Goal: Check status: Check status

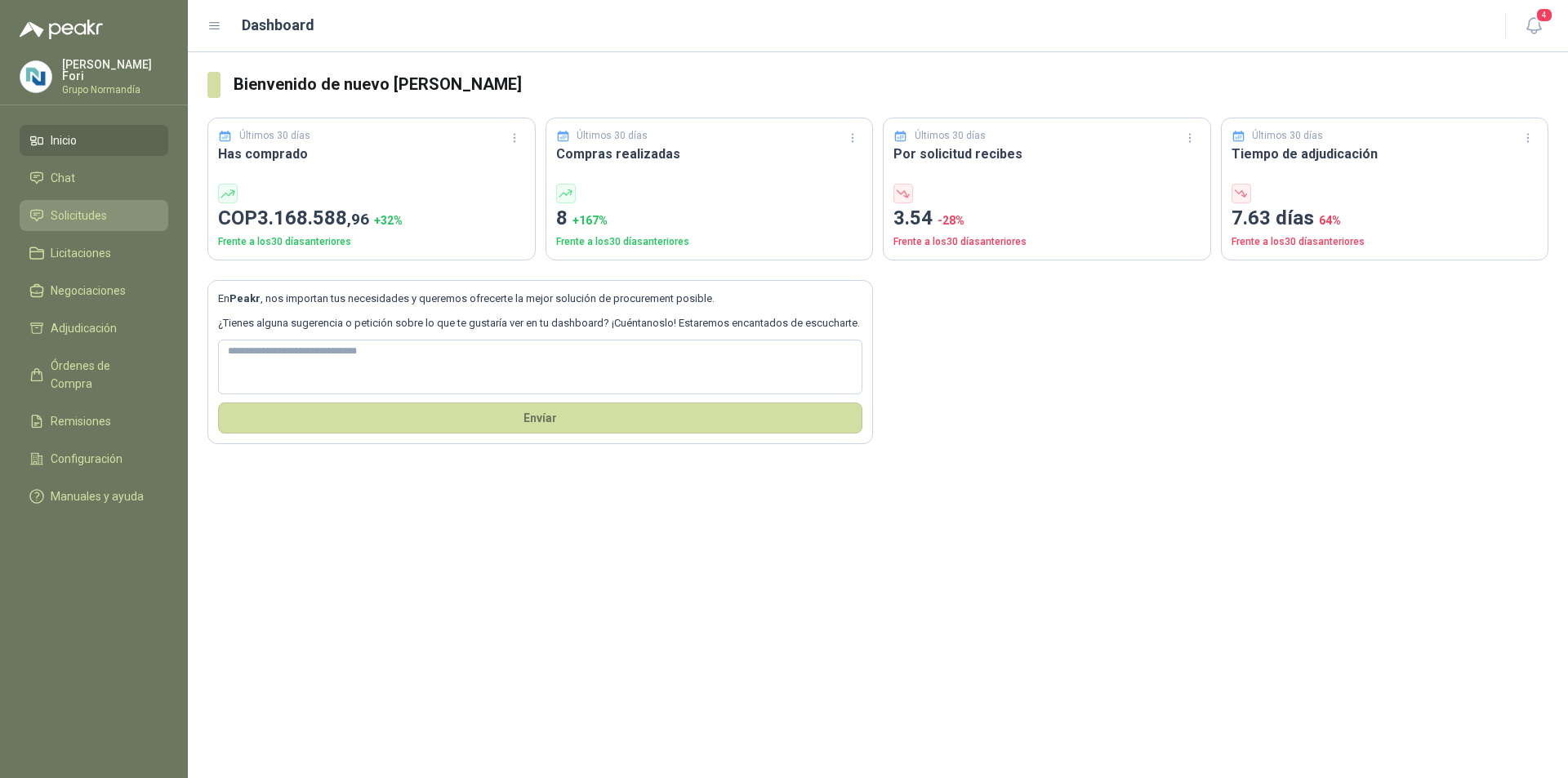
click at [80, 200] on link "Solicitudes" at bounding box center [94, 216] width 149 height 31
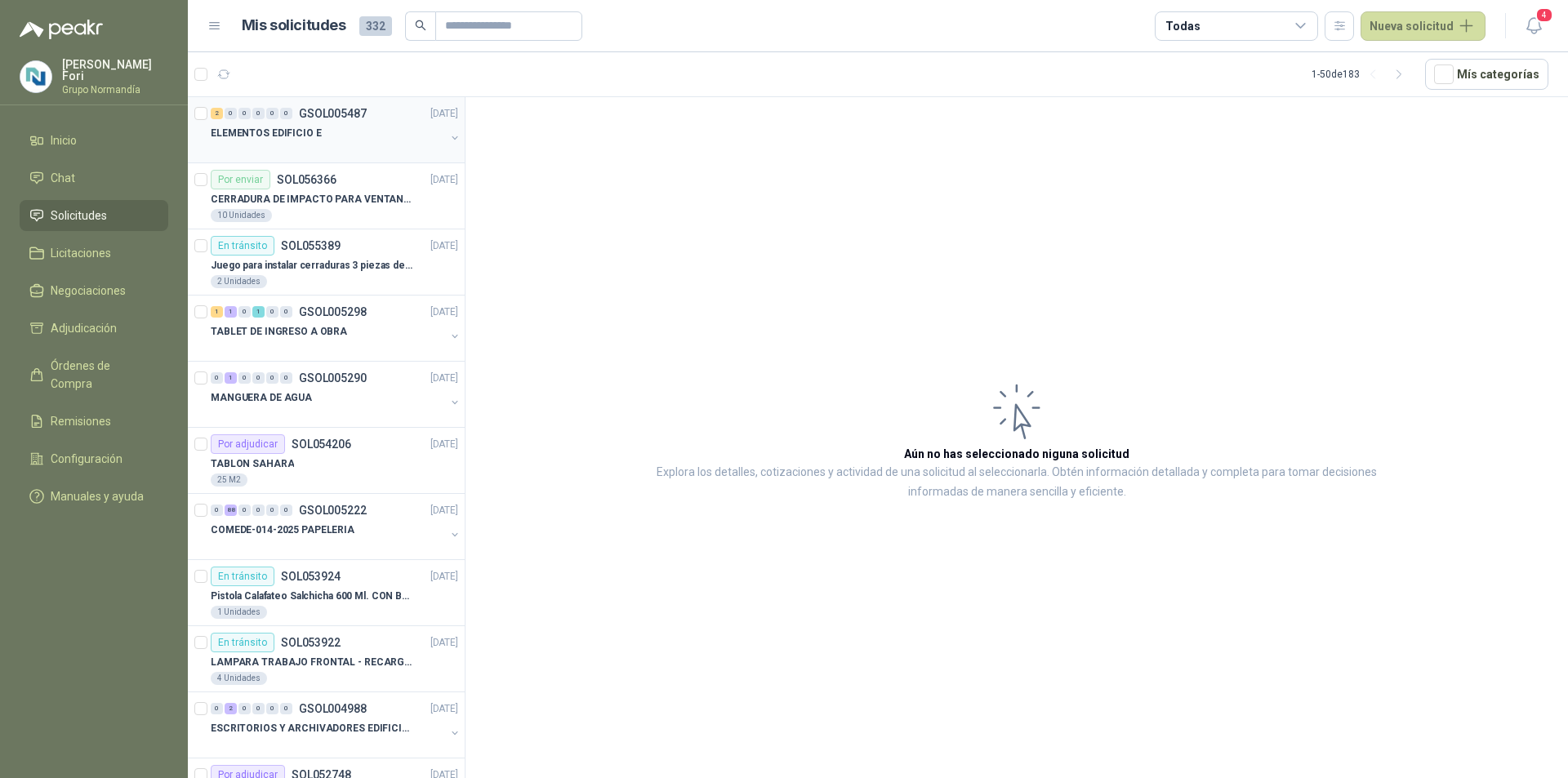
click at [344, 141] on div "ELEMENTOS EDIFICIO E" at bounding box center [328, 133] width 234 height 19
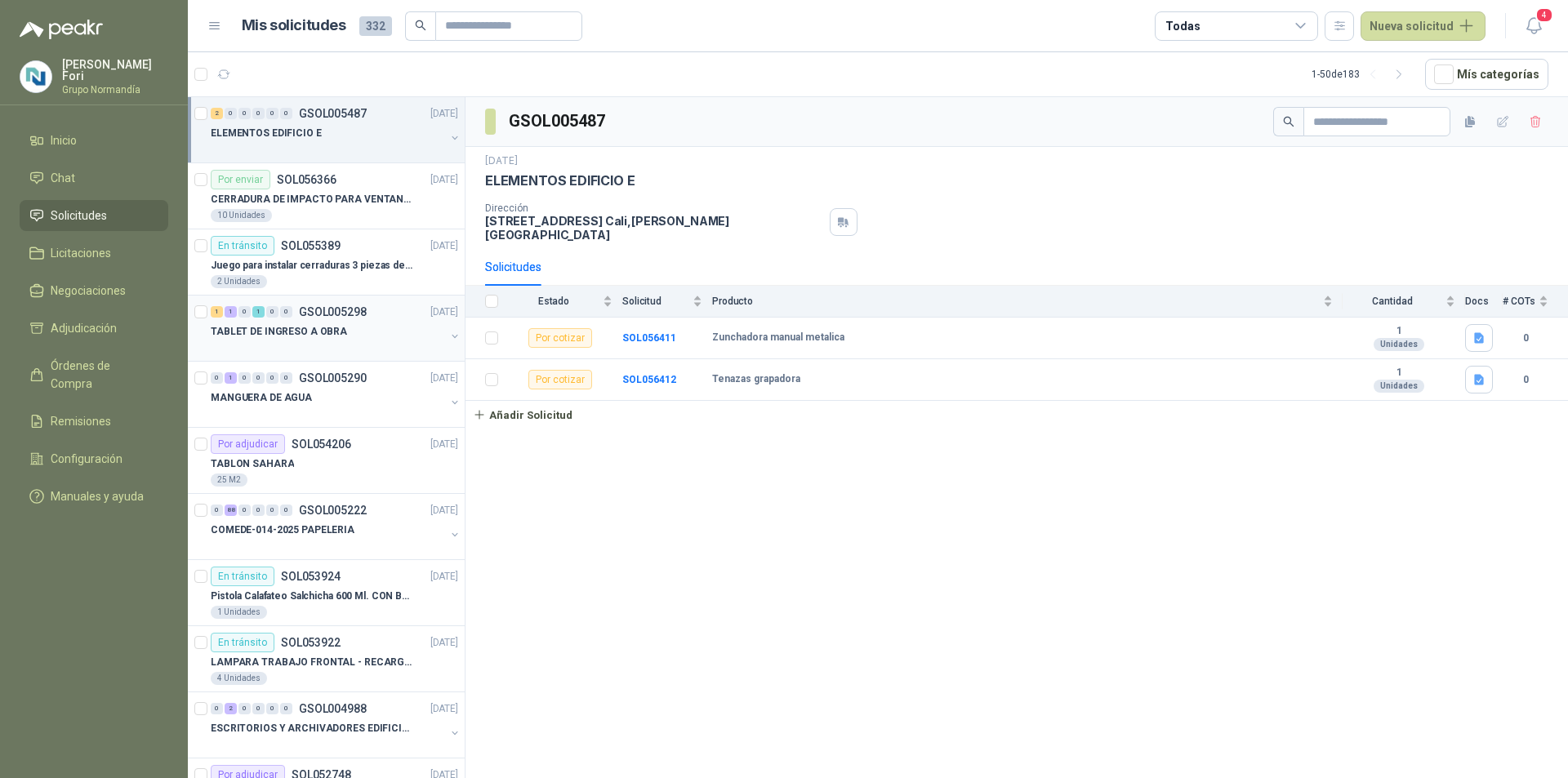
click at [348, 342] on div at bounding box center [328, 348] width 234 height 14
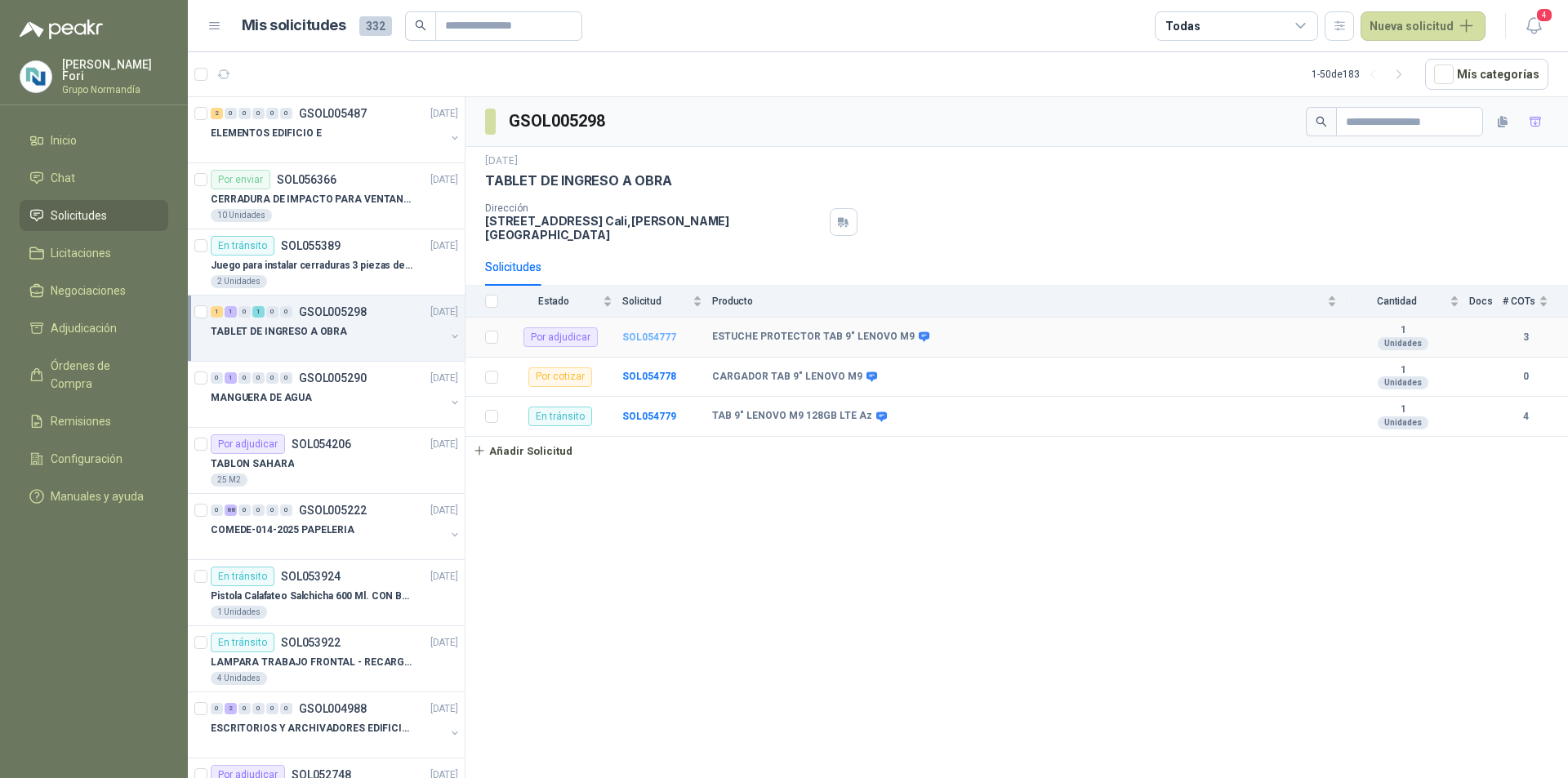
click at [626, 332] on b "SOL054777" at bounding box center [649, 338] width 54 height 12
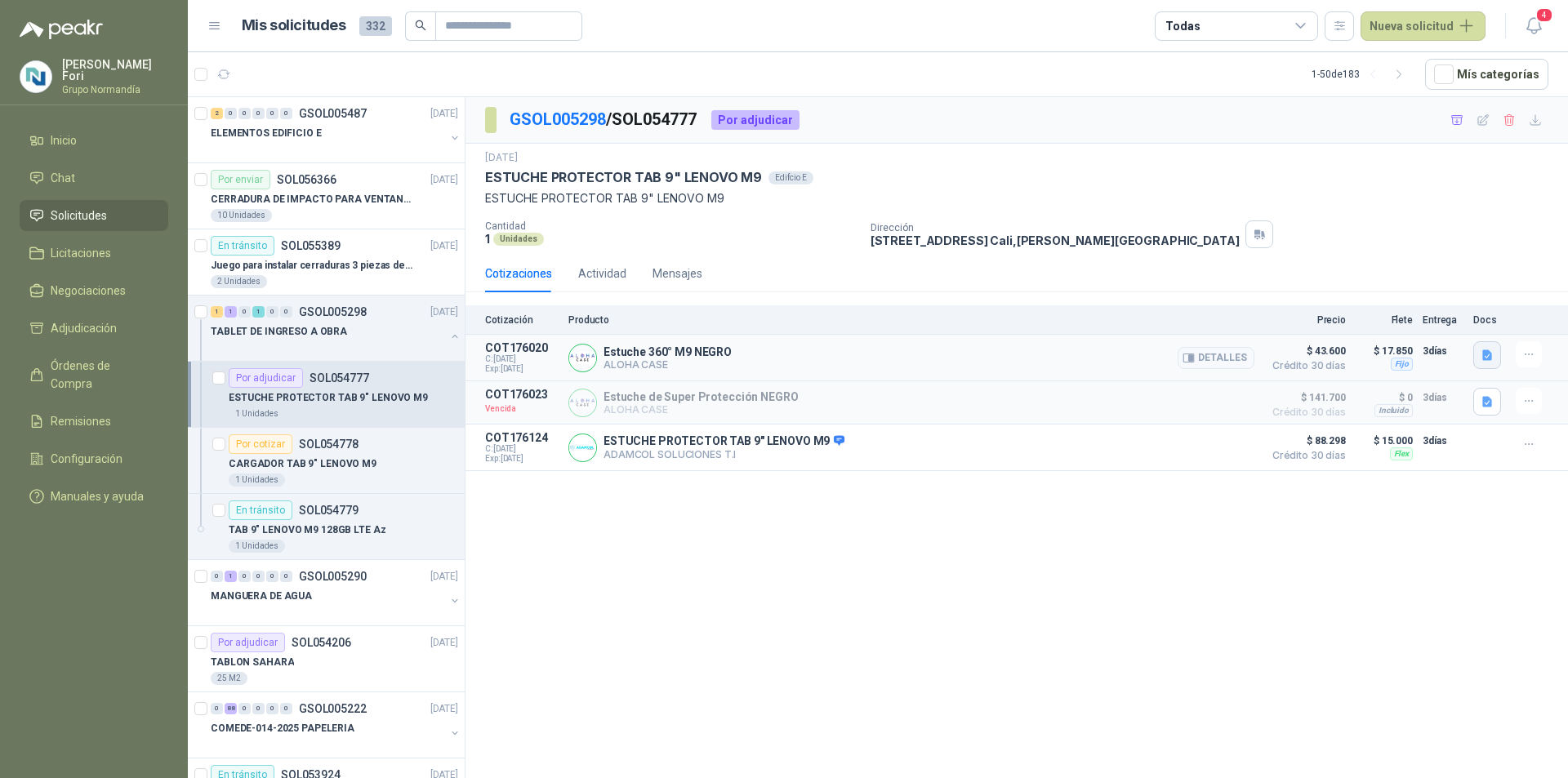
click at [1488, 351] on icon "button" at bounding box center [1487, 354] width 10 height 11
click at [1280, 319] on button "Captura de pantalla [DATE] a la(s) 11.47.04 a.m..png" at bounding box center [1357, 320] width 264 height 17
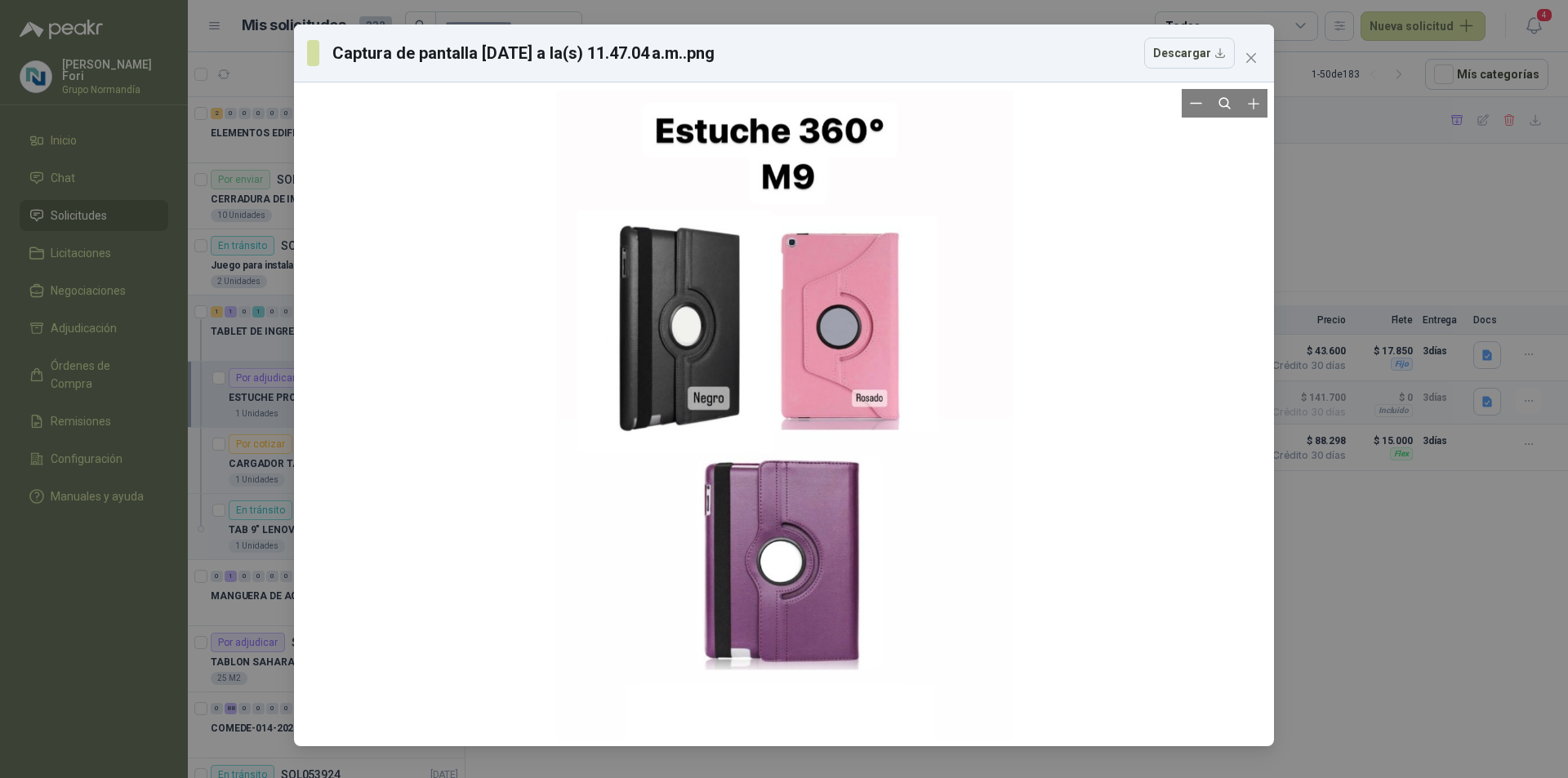
drag, startPoint x: 867, startPoint y: 203, endPoint x: 898, endPoint y: 205, distance: 31.1
click at [898, 205] on div at bounding box center [785, 416] width 457 height 651
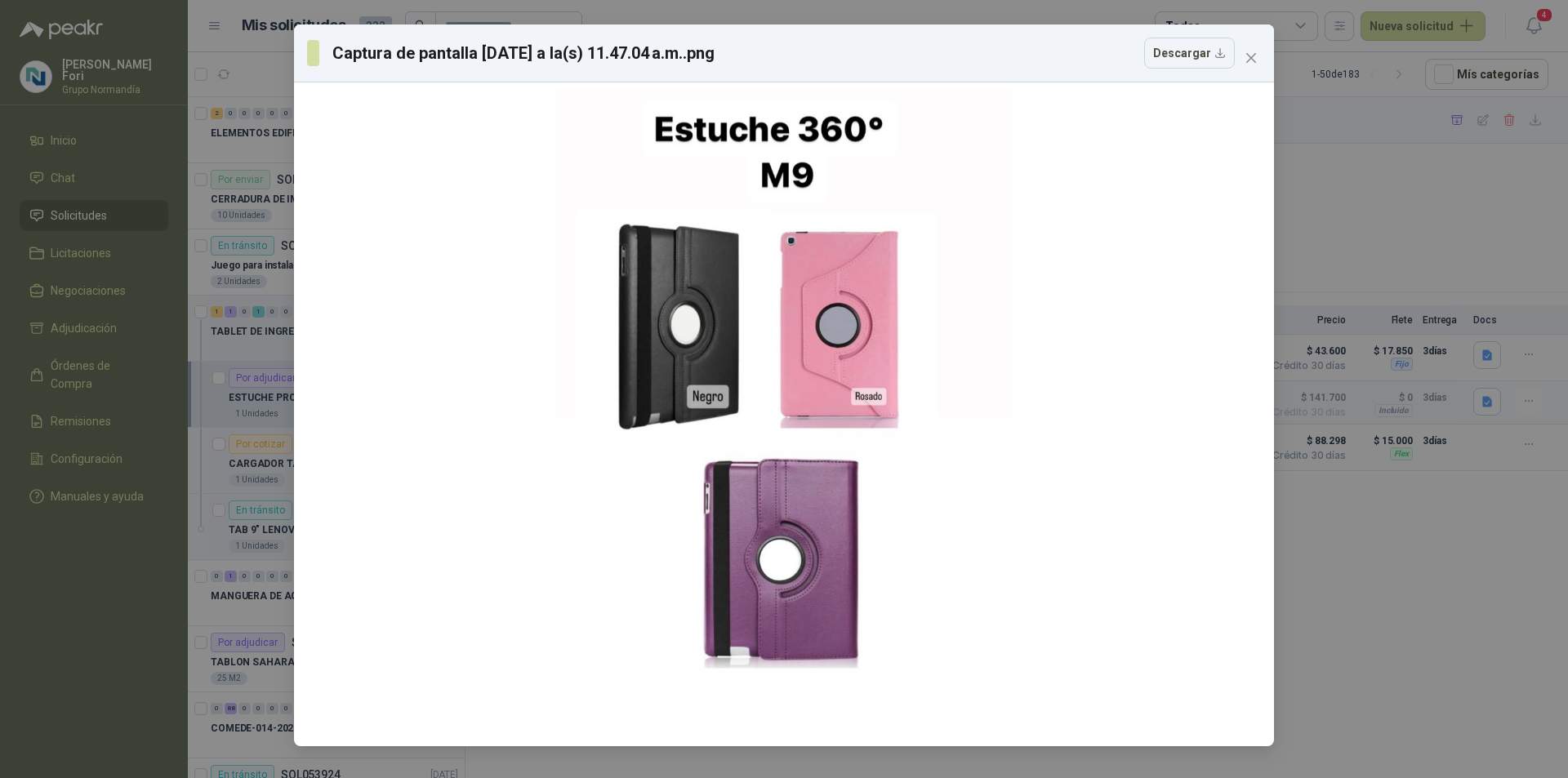
click at [1251, 56] on icon "close" at bounding box center [1251, 58] width 14 height 14
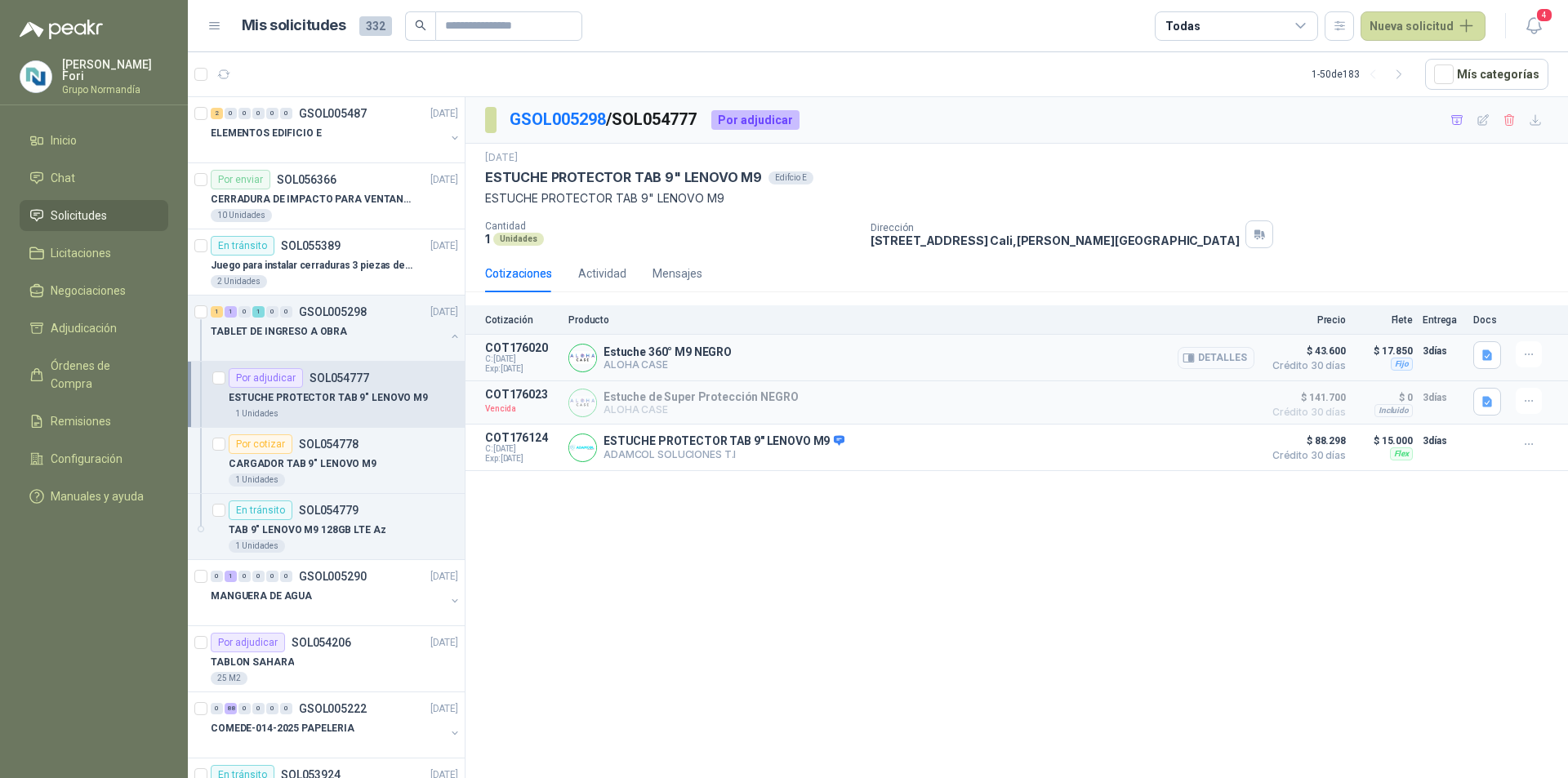
click at [1223, 361] on button "Detalles" at bounding box center [1215, 358] width 76 height 22
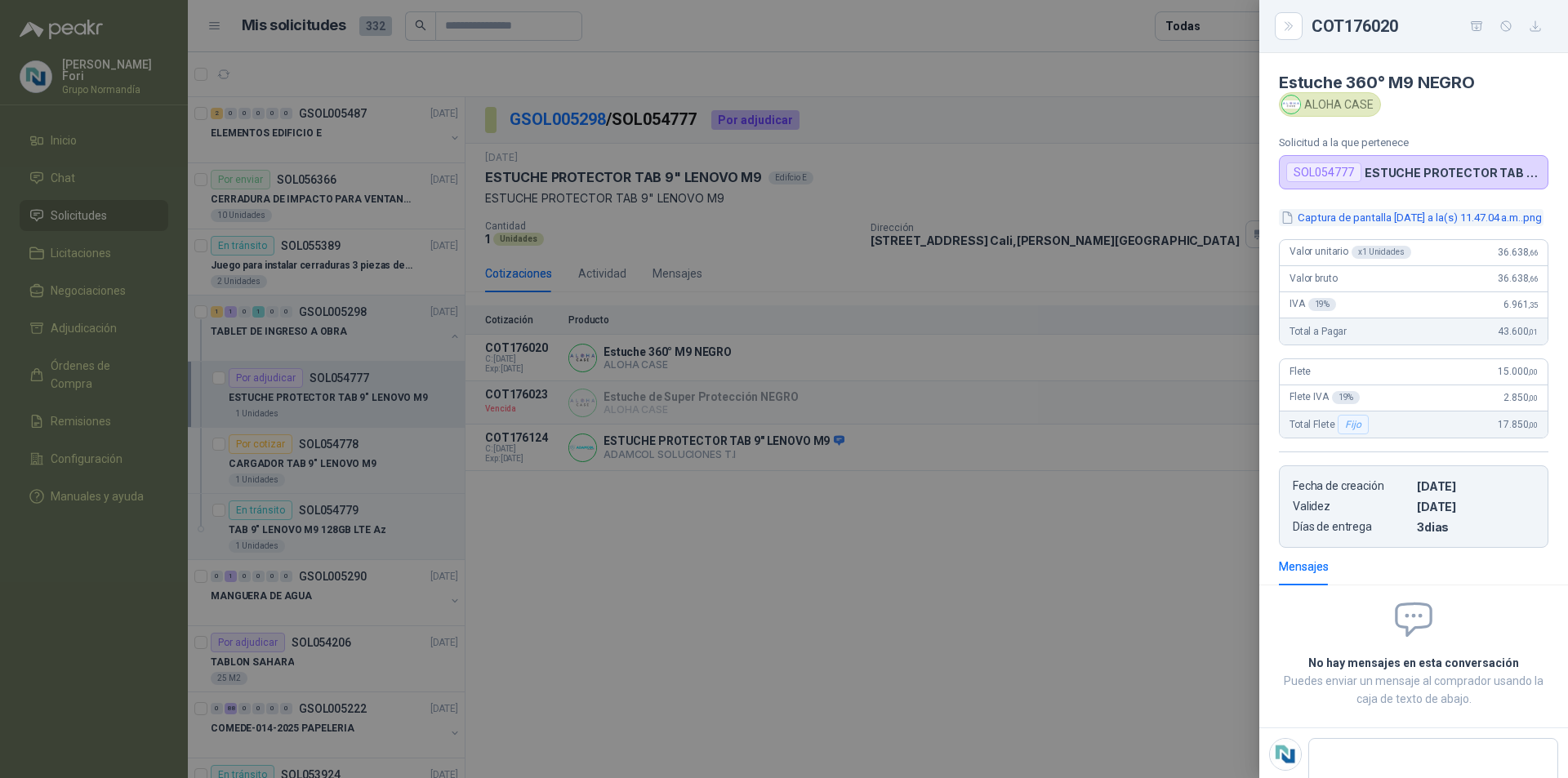
click at [1420, 218] on button "Captura de pantalla [DATE] a la(s) 11.47.04 a.m..png" at bounding box center [1410, 218] width 264 height 17
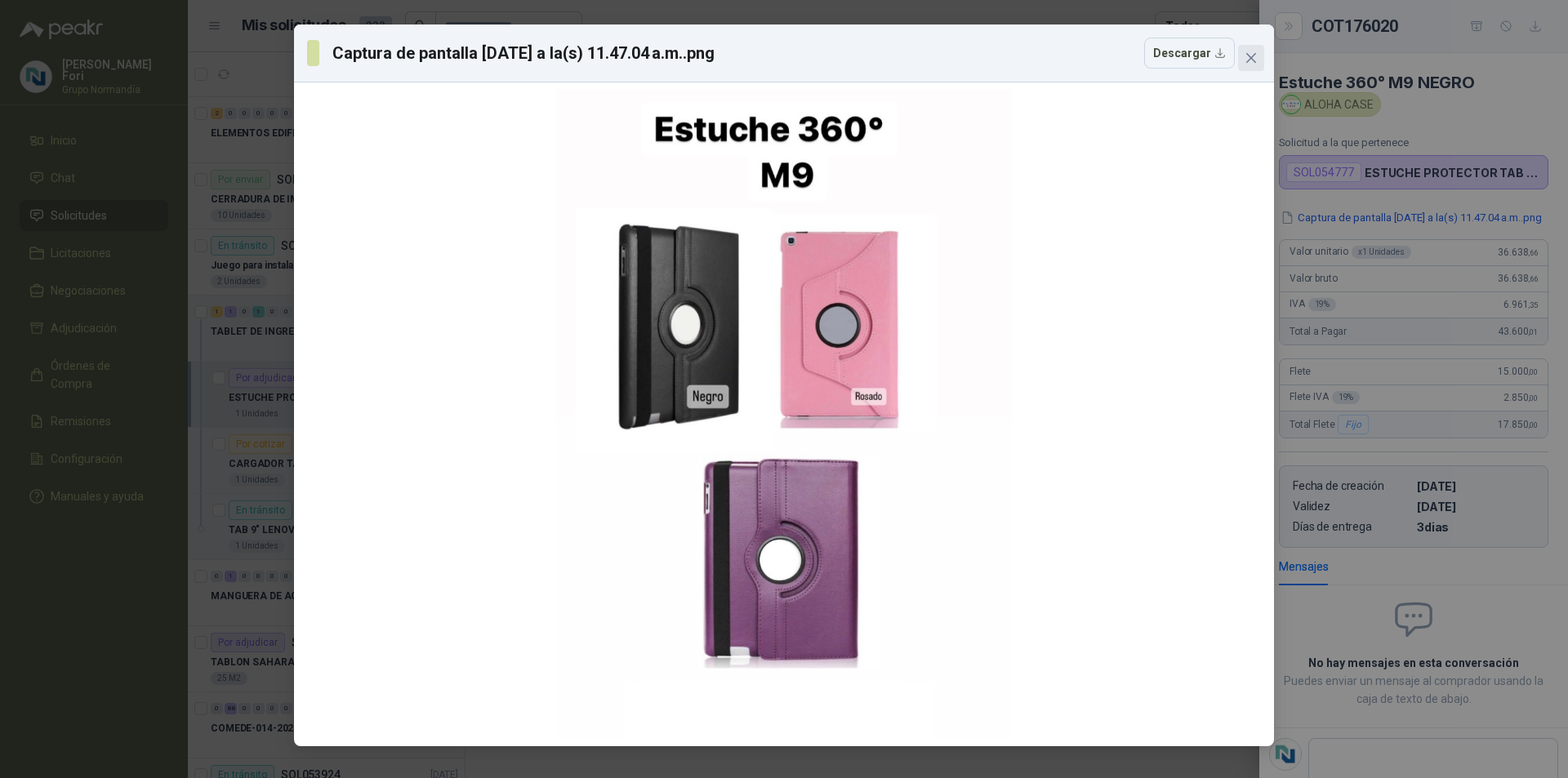
click at [1244, 60] on icon "close" at bounding box center [1251, 58] width 14 height 14
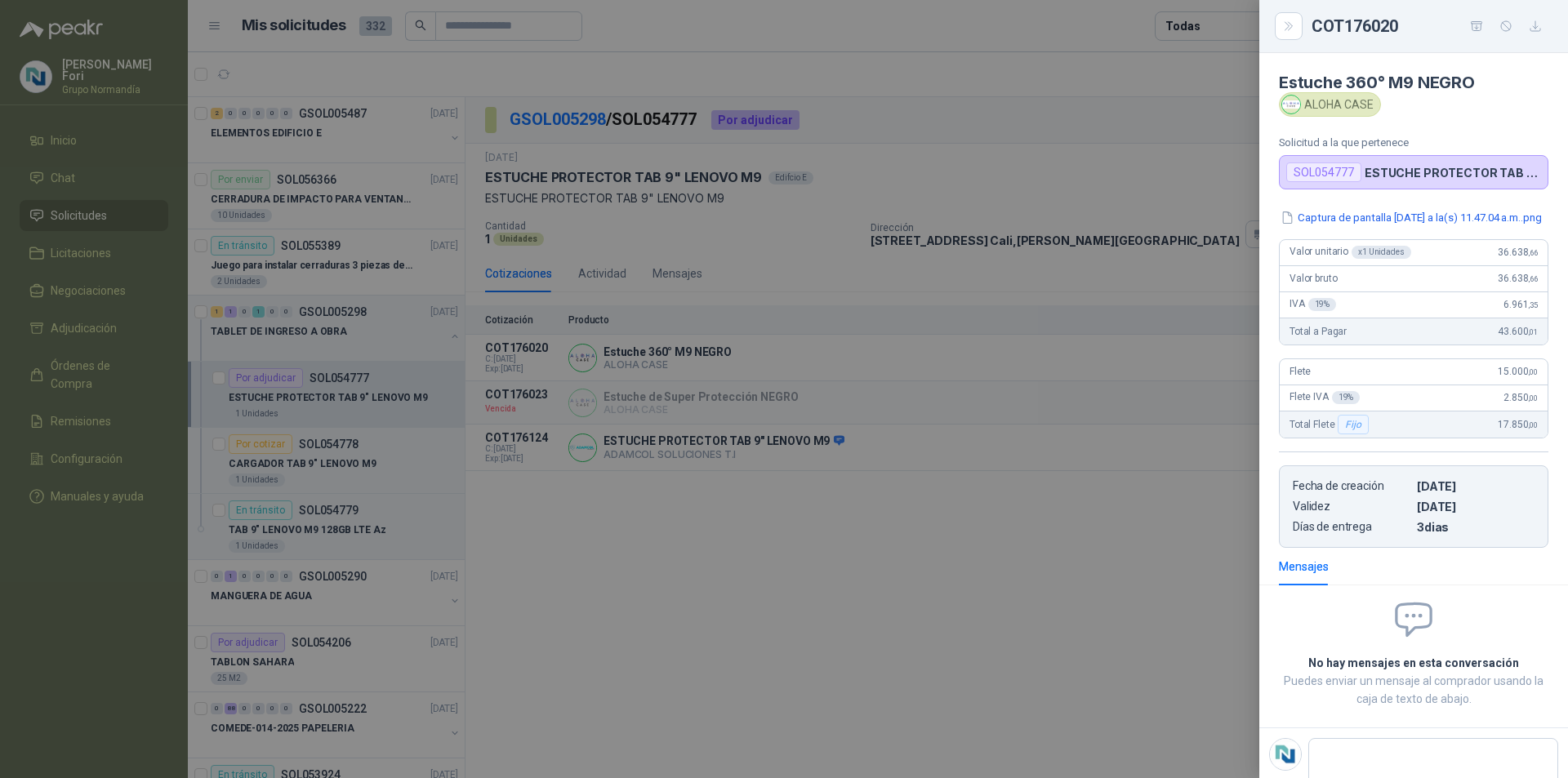
click at [965, 445] on div at bounding box center [784, 389] width 1568 height 778
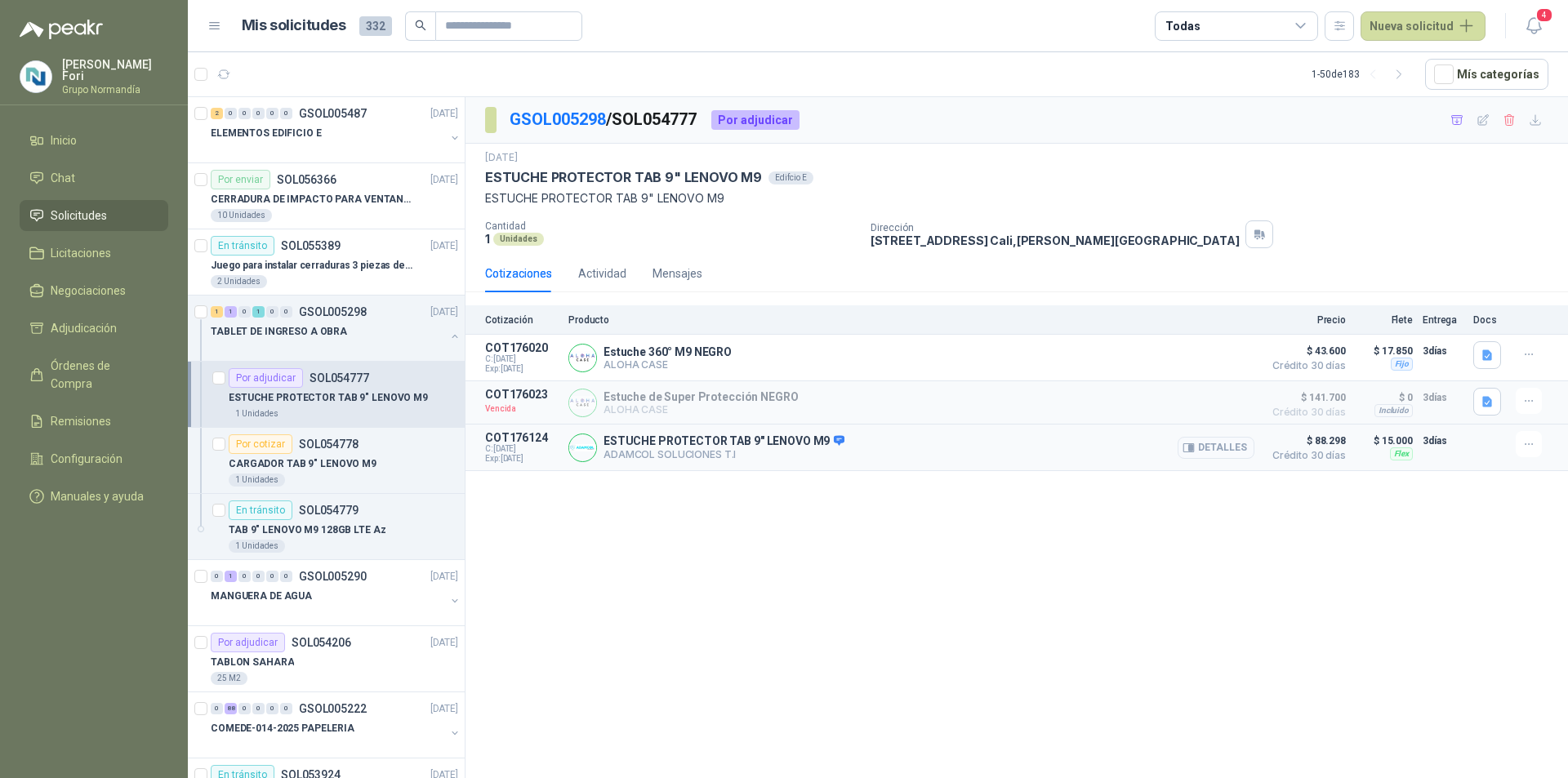
click at [1235, 448] on button "Detalles" at bounding box center [1215, 448] width 76 height 22
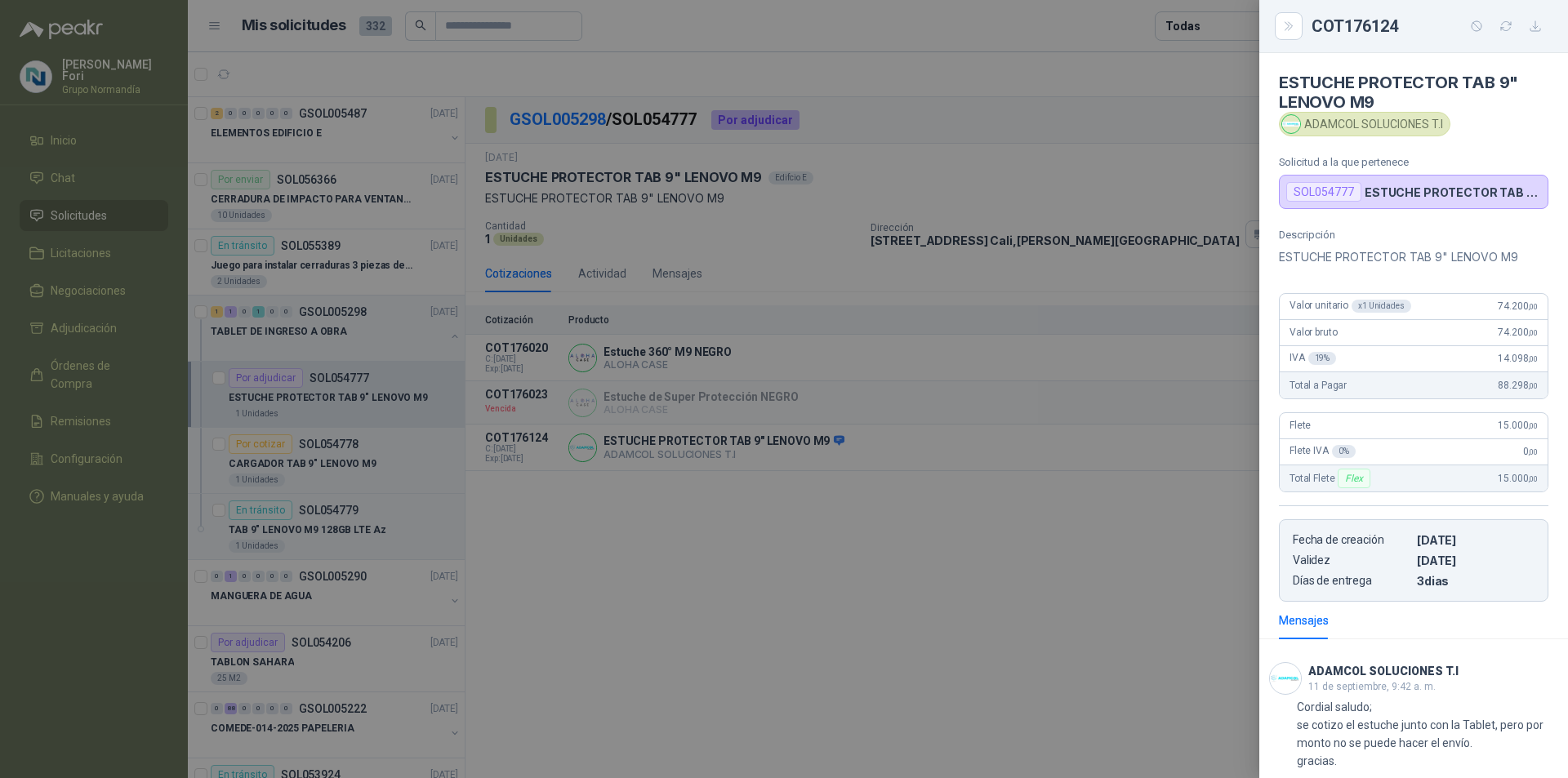
click at [1037, 399] on div at bounding box center [784, 389] width 1568 height 778
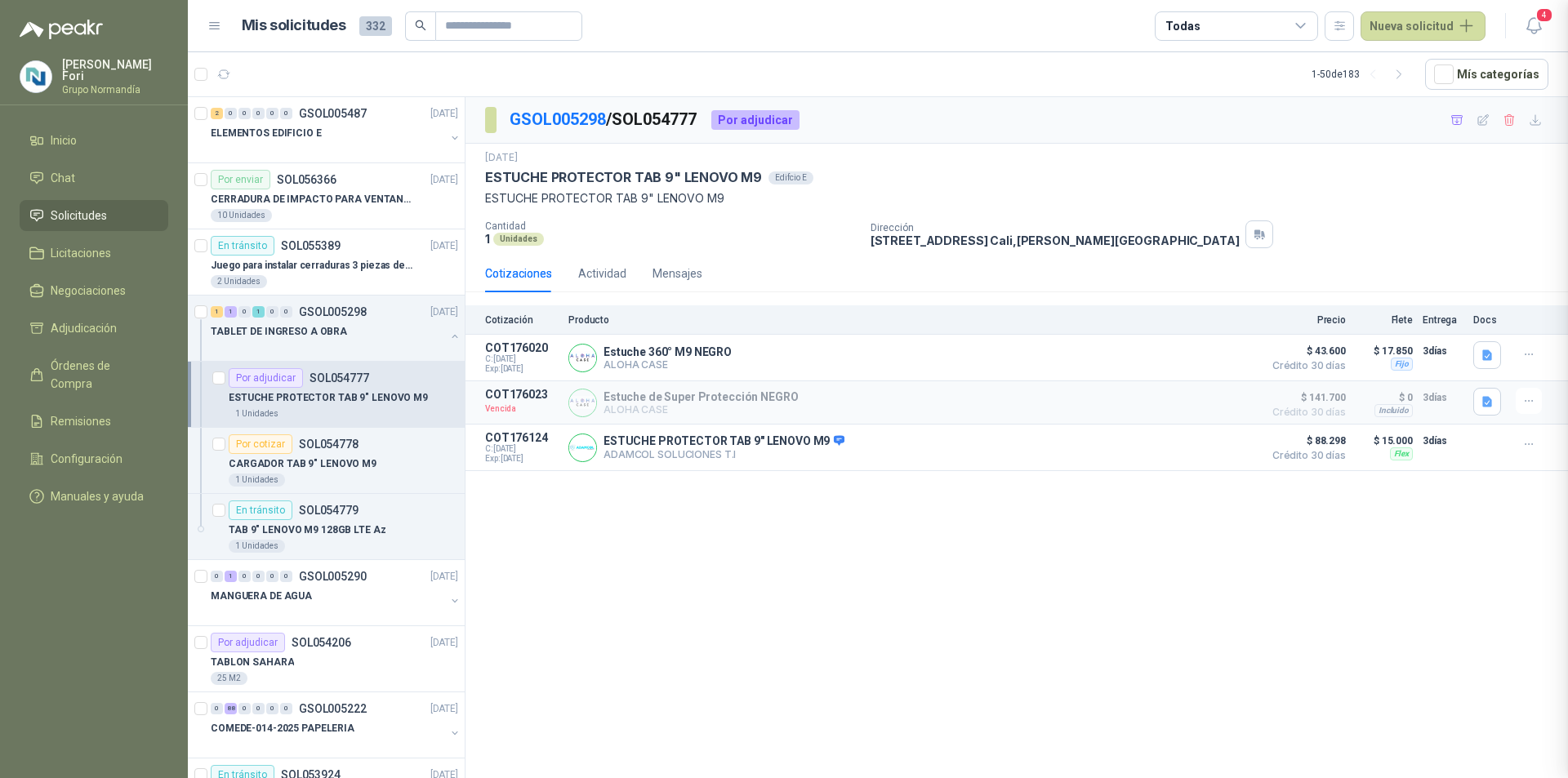
scroll to position [93, 0]
click at [1486, 406] on icon "button" at bounding box center [1487, 401] width 10 height 11
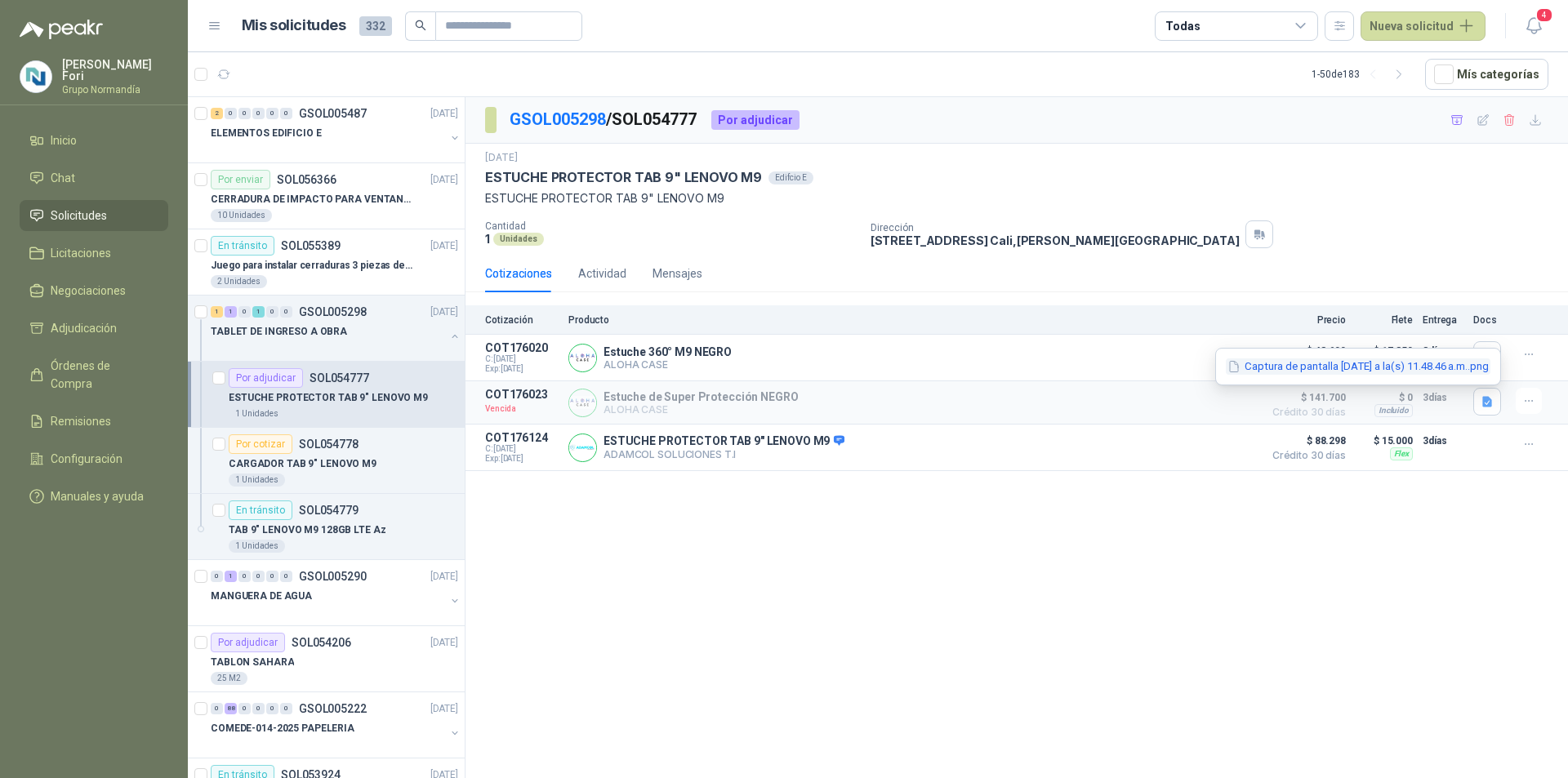
click at [1453, 365] on button "Captura de pantalla [DATE] a la(s) 11.48.46 a.m..png" at bounding box center [1357, 368] width 264 height 17
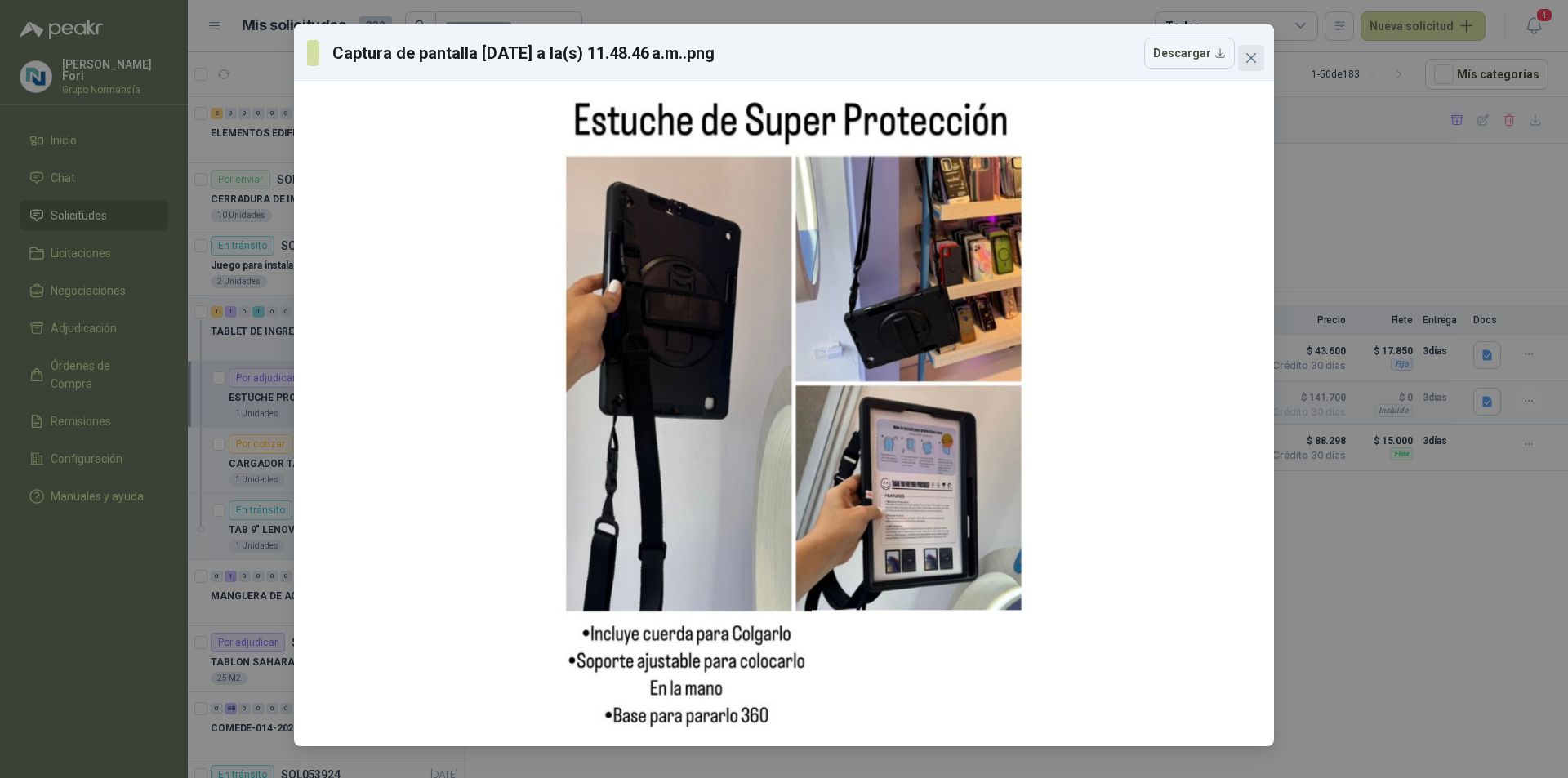
click at [1239, 53] on span "Close" at bounding box center [1251, 58] width 26 height 14
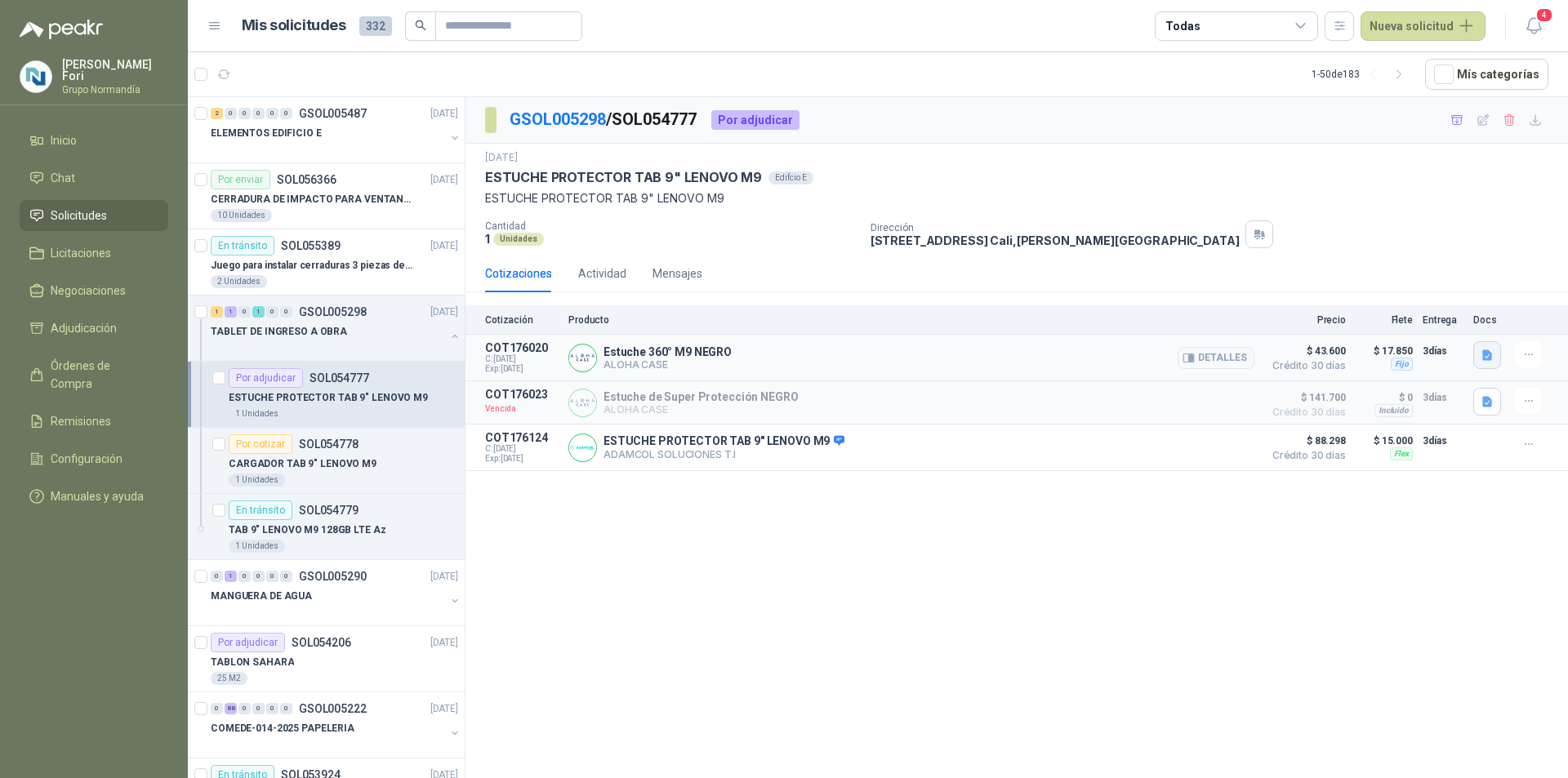
click at [1479, 348] on button "button" at bounding box center [1487, 355] width 28 height 28
click at [1308, 322] on button "Captura de pantalla [DATE] a la(s) 11.47.04 a.m..png" at bounding box center [1357, 320] width 264 height 17
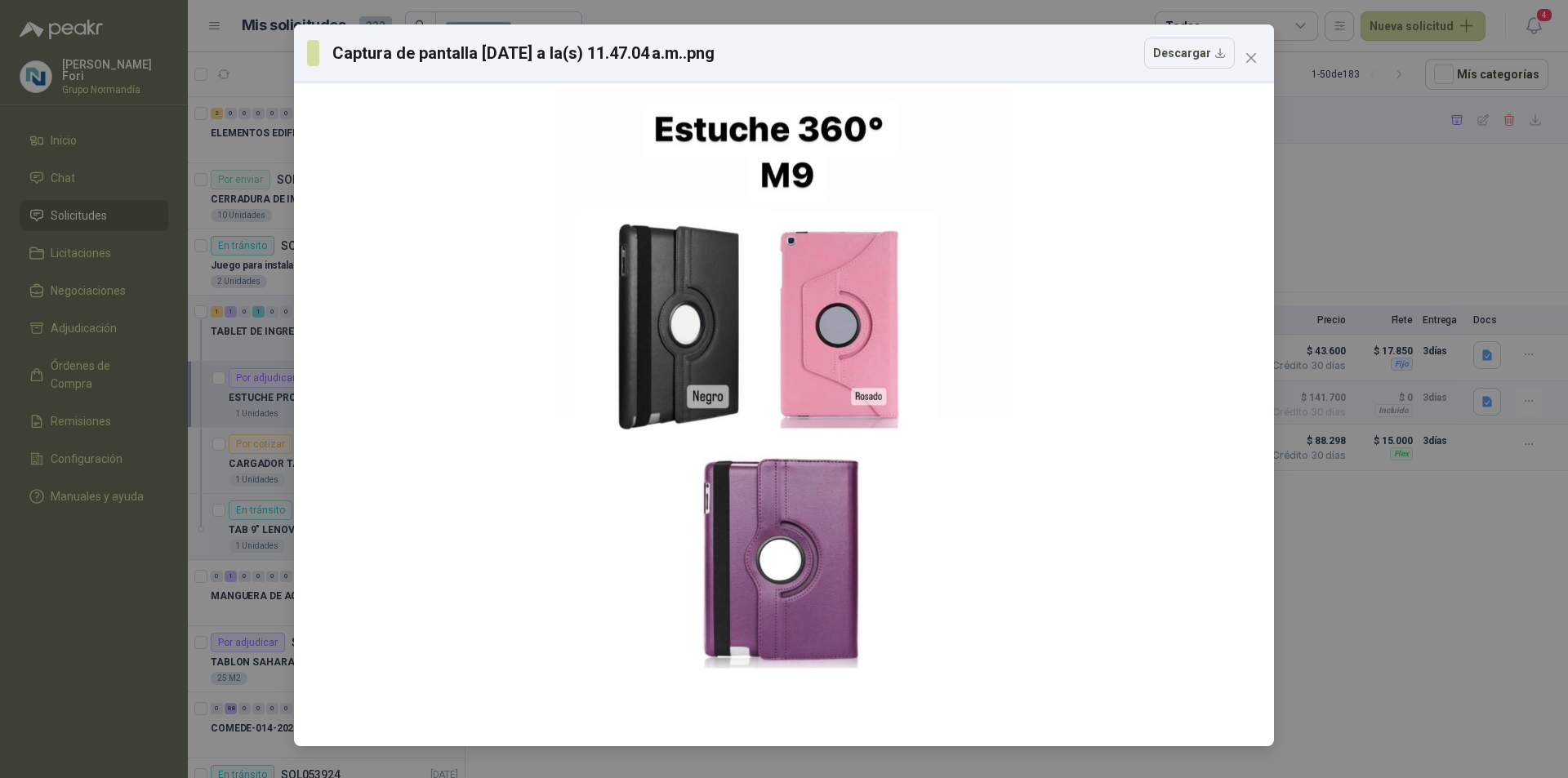
click at [1435, 518] on div "Captura de pantalla [DATE] a la(s) 11.47.04 a.m..png Descargar" at bounding box center [784, 389] width 1568 height 778
